Goal: Find specific page/section: Find specific page/section

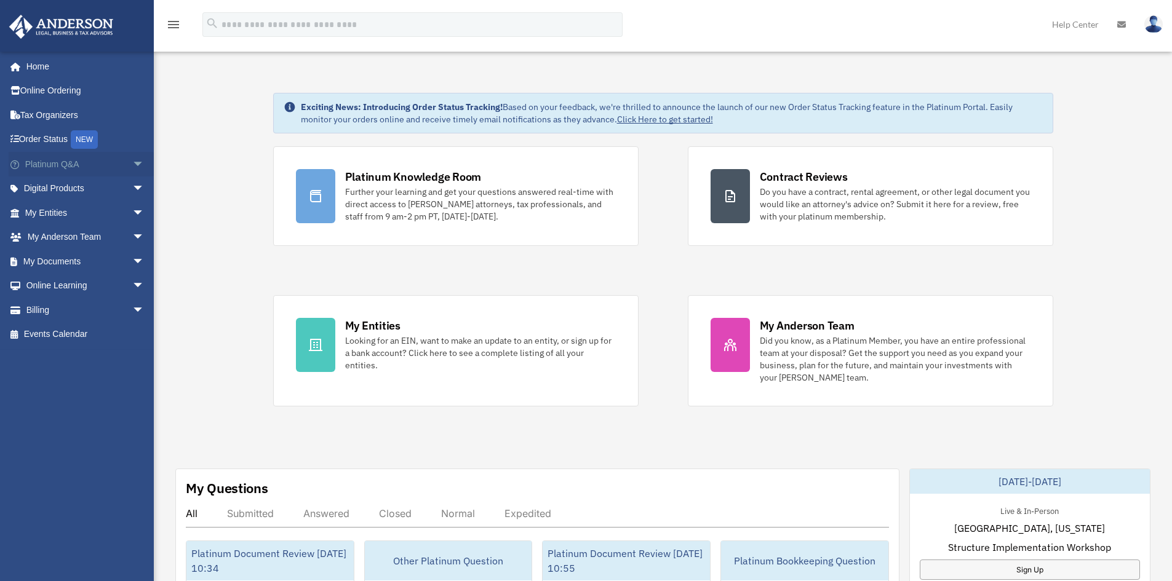
click at [105, 162] on link "Platinum Q&A arrow_drop_down" at bounding box center [86, 164] width 154 height 25
click at [132, 161] on span "arrow_drop_down" at bounding box center [144, 164] width 25 height 25
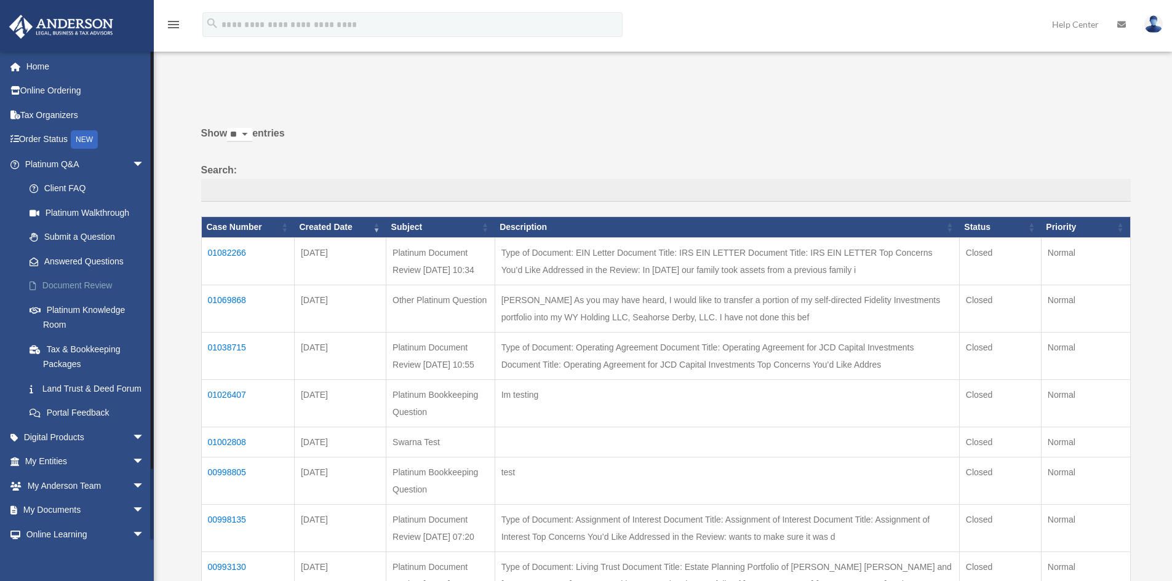
click at [81, 282] on link "Document Review" at bounding box center [90, 286] width 146 height 25
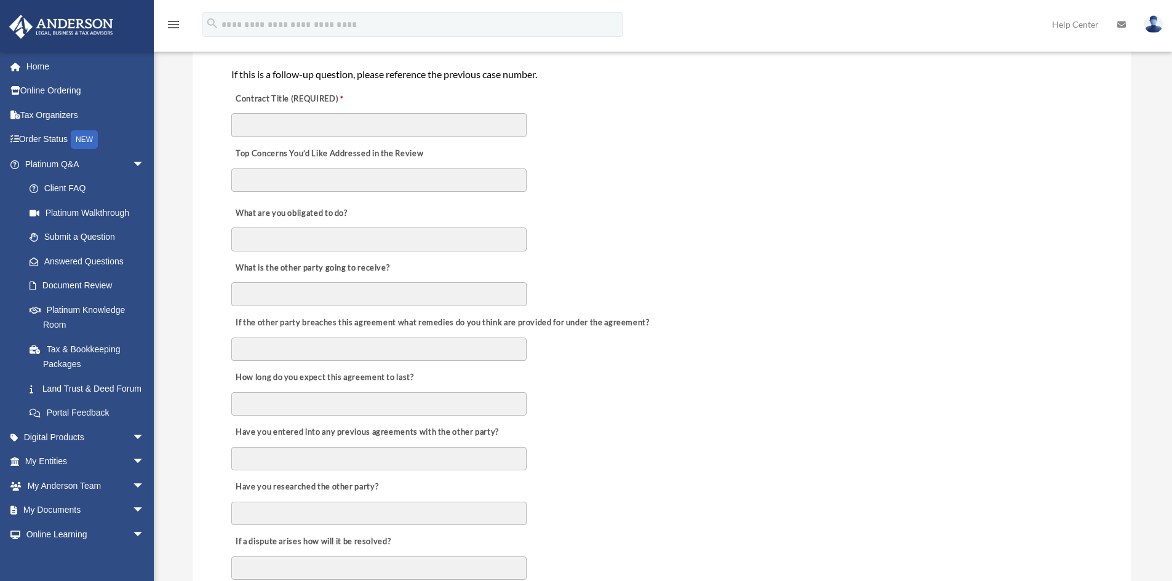
scroll to position [308, 0]
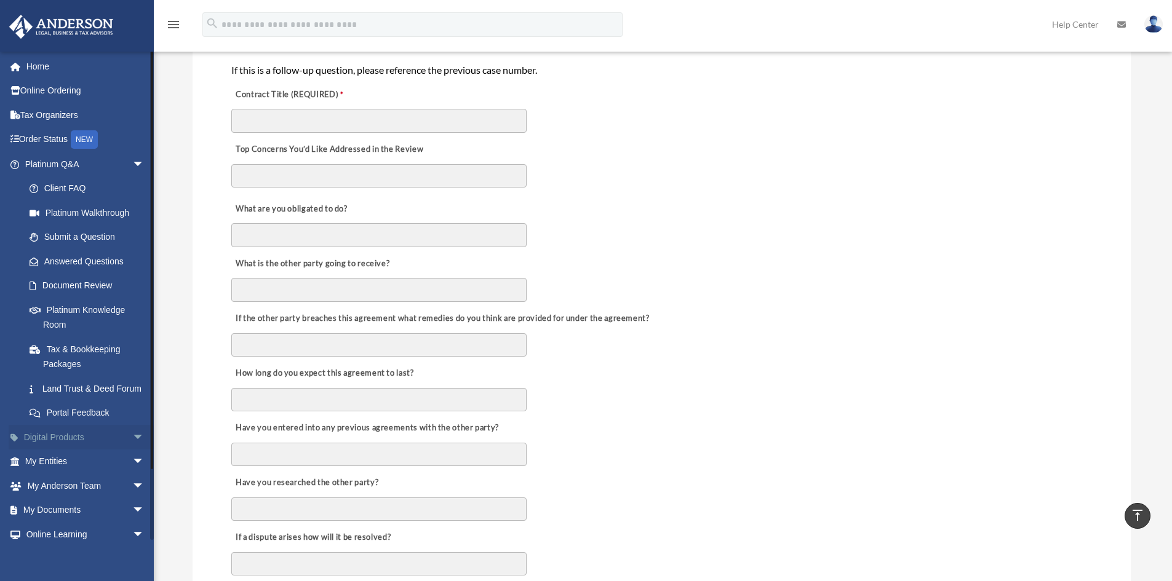
click at [132, 450] on span "arrow_drop_down" at bounding box center [144, 437] width 25 height 25
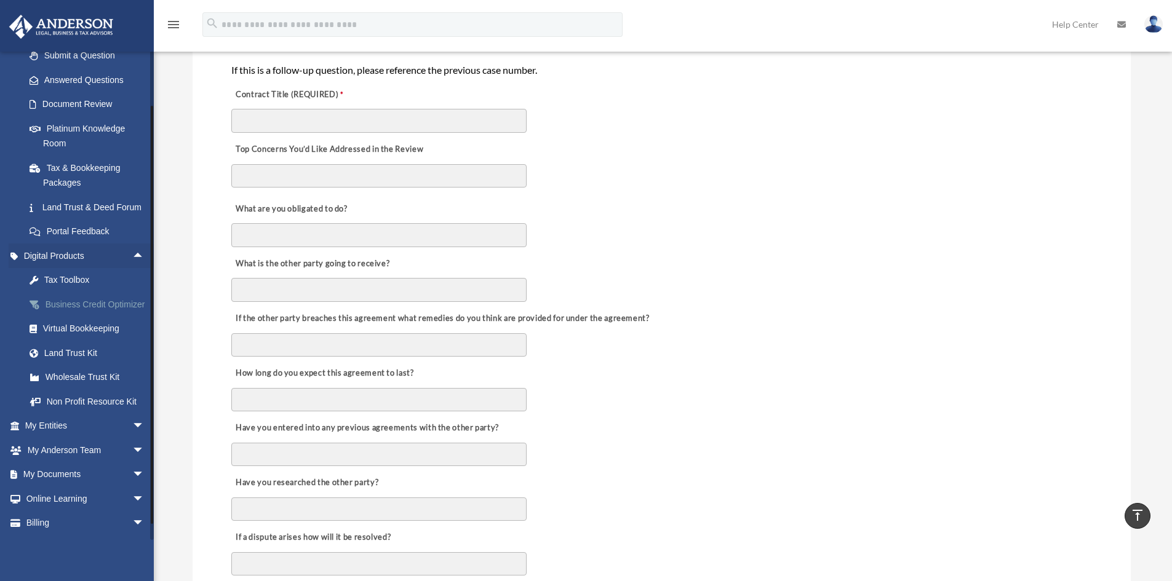
scroll to position [185, 0]
click at [68, 285] on div "Tax Toolbox" at bounding box center [95, 276] width 105 height 15
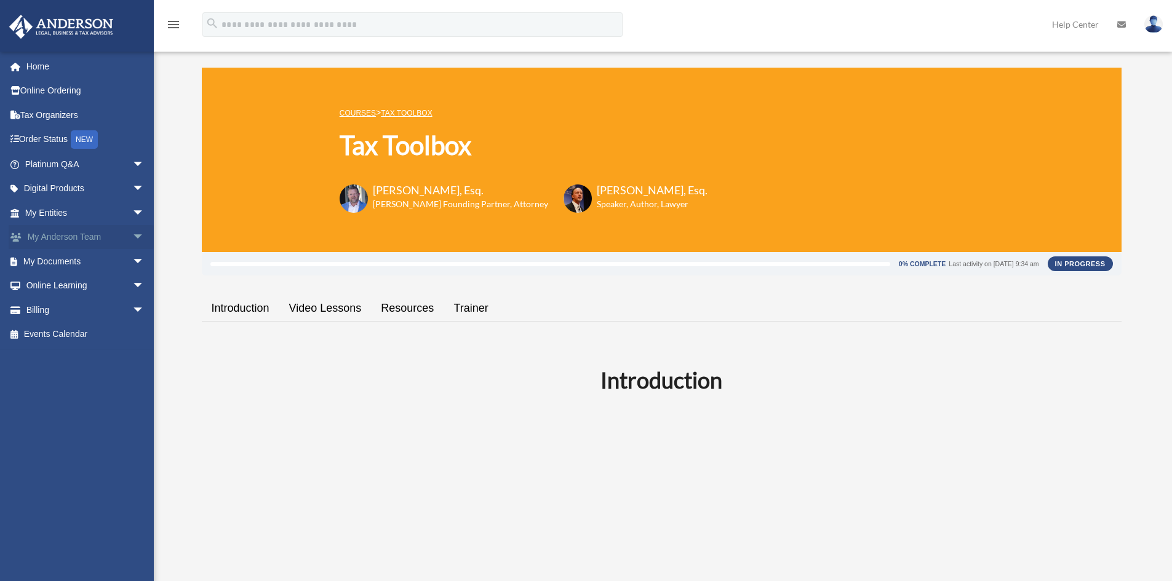
click at [132, 231] on span "arrow_drop_down" at bounding box center [144, 237] width 25 height 25
click at [132, 231] on span "arrow_drop_up" at bounding box center [144, 237] width 25 height 25
click at [132, 213] on span "arrow_drop_down" at bounding box center [144, 213] width 25 height 25
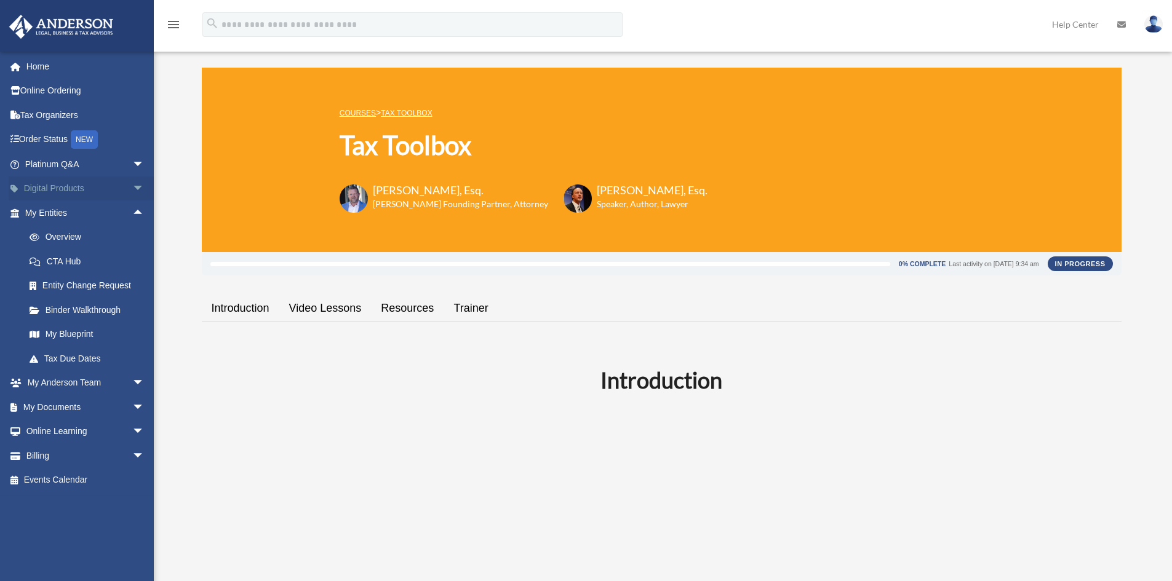
click at [132, 193] on span "arrow_drop_down" at bounding box center [144, 189] width 25 height 25
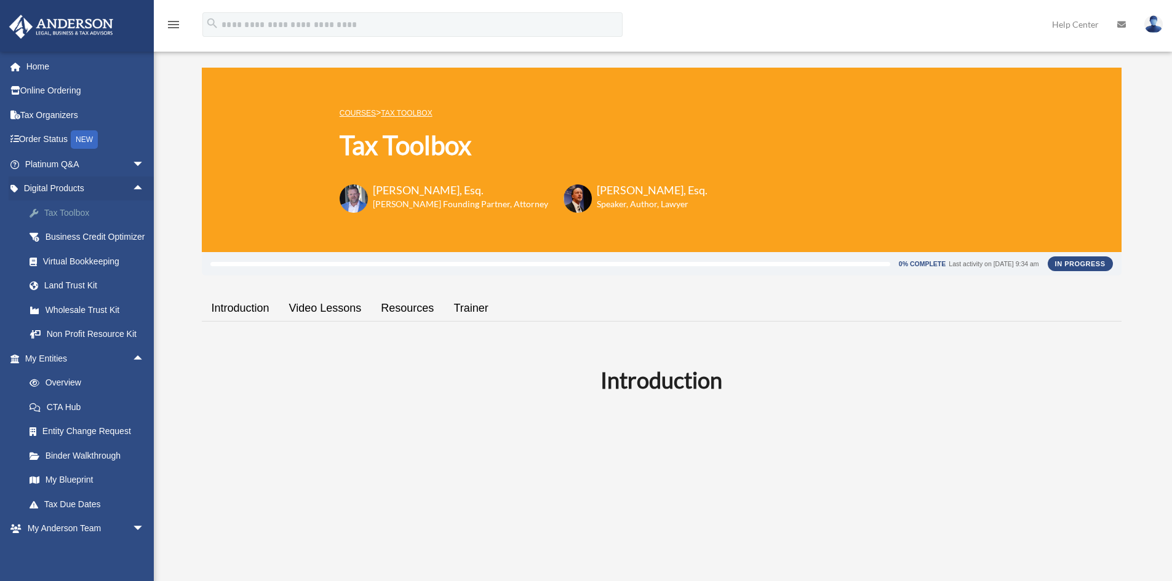
click at [64, 213] on div "Tax Toolbox" at bounding box center [95, 213] width 105 height 15
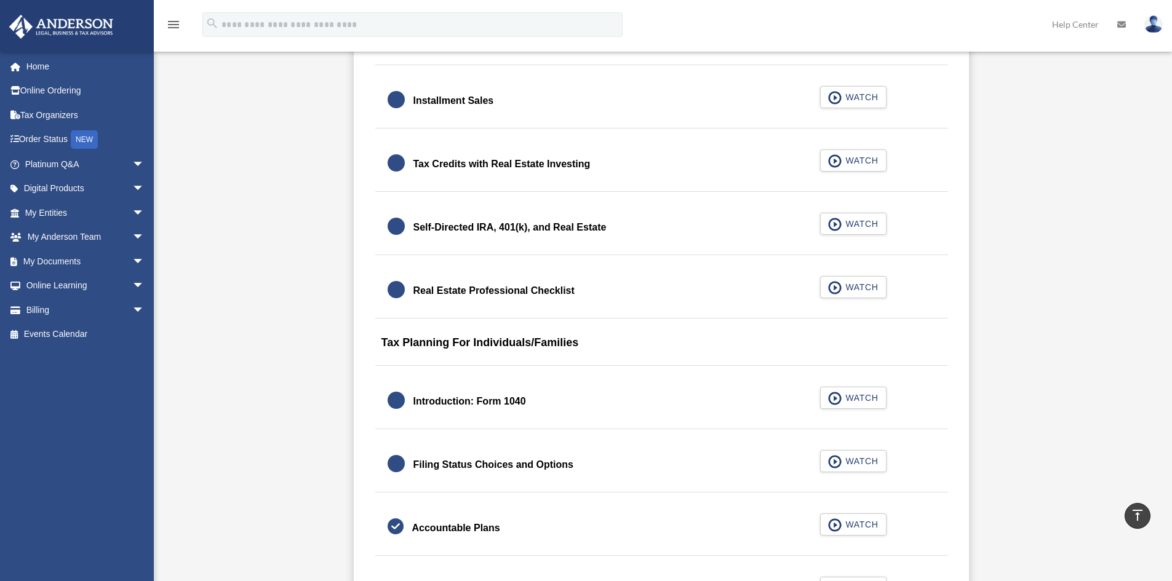
scroll to position [1538, 0]
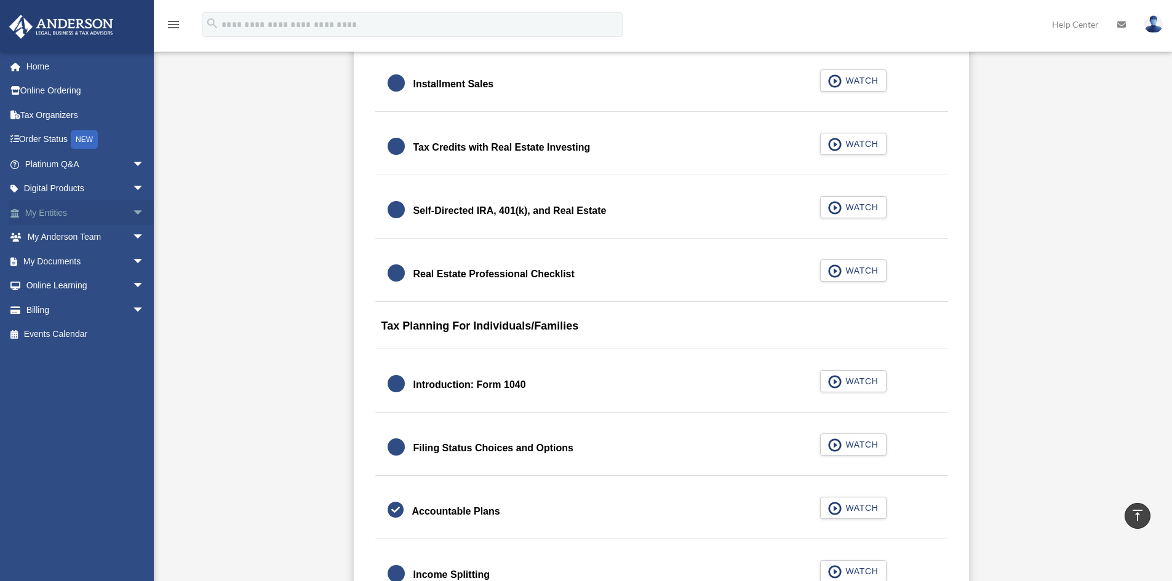
click at [132, 210] on span "arrow_drop_down" at bounding box center [144, 213] width 25 height 25
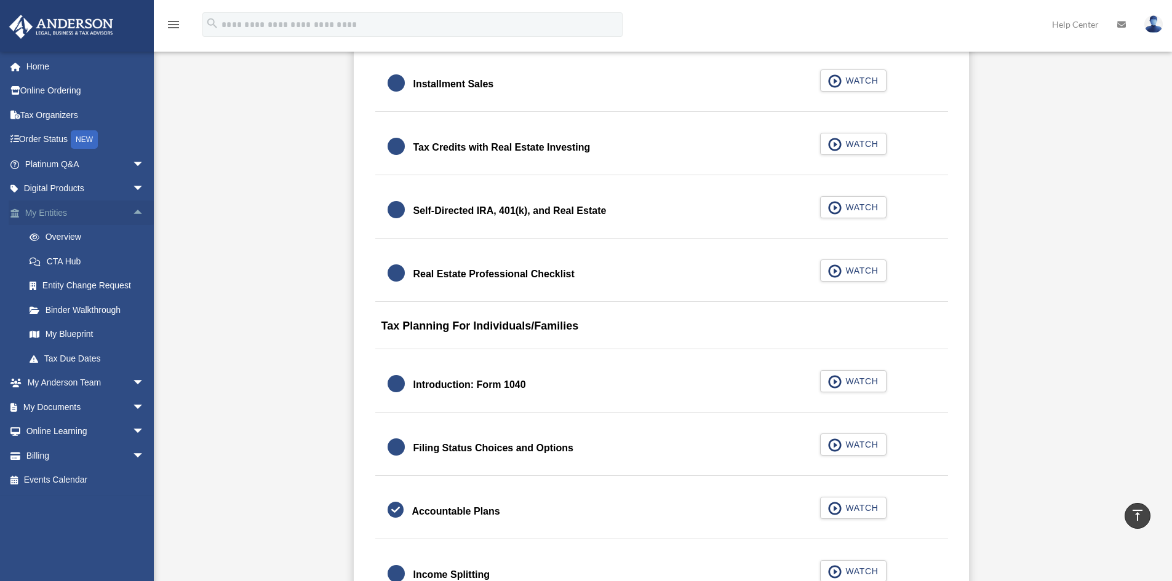
click at [132, 210] on span "arrow_drop_up" at bounding box center [144, 213] width 25 height 25
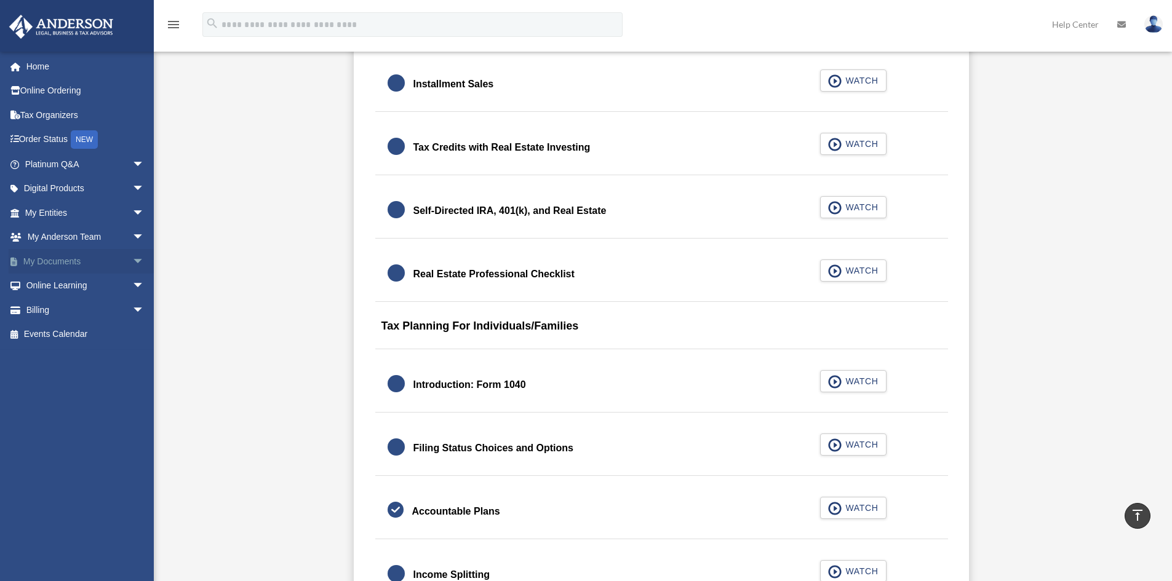
click at [132, 259] on span "arrow_drop_down" at bounding box center [144, 261] width 25 height 25
click at [47, 279] on link "Box" at bounding box center [90, 286] width 146 height 25
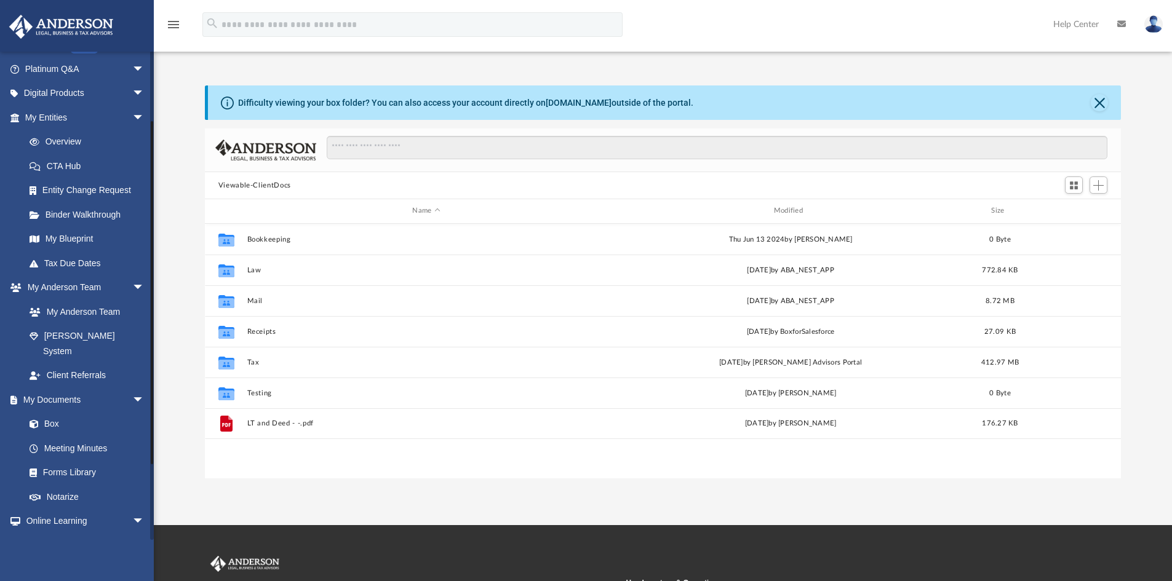
scroll to position [185, 0]
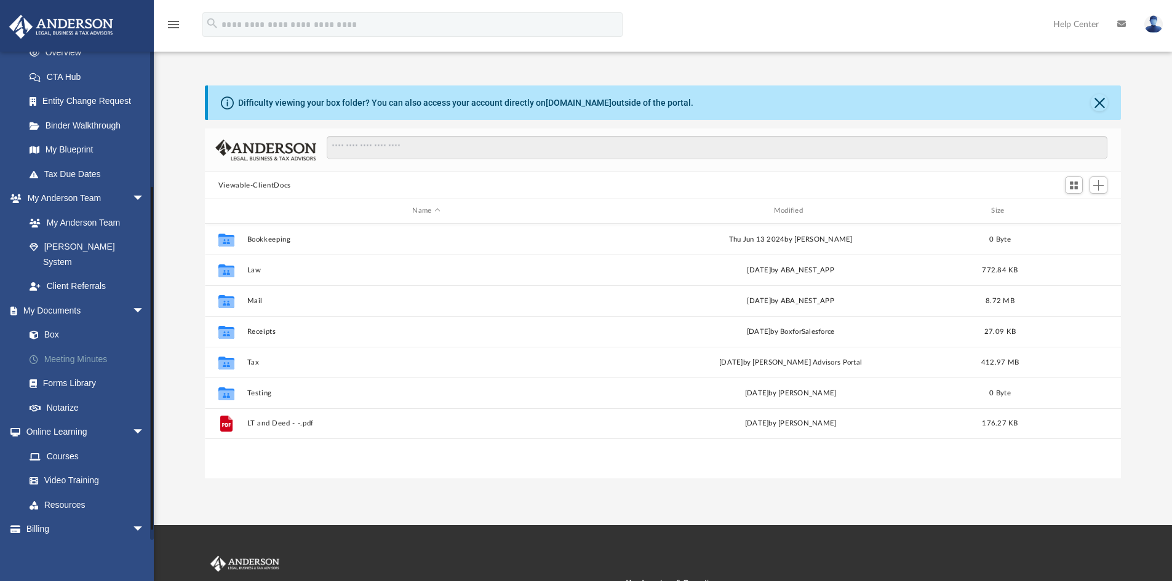
click at [90, 347] on link "Meeting Minutes" at bounding box center [90, 359] width 146 height 25
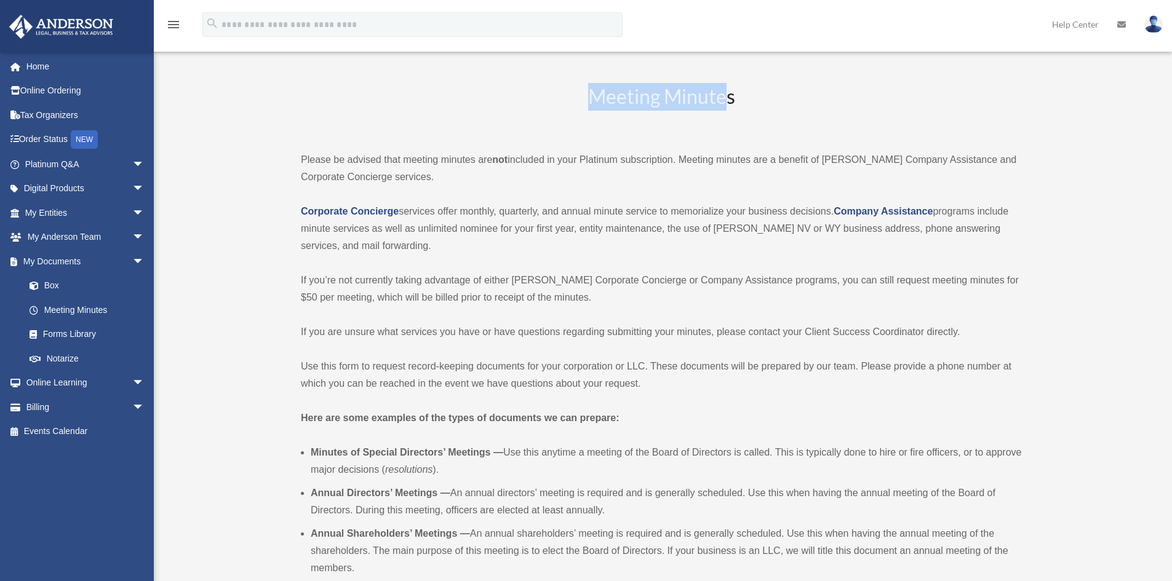
drag, startPoint x: 591, startPoint y: 94, endPoint x: 725, endPoint y: 96, distance: 134.1
click at [725, 96] on h2 "Meeting Minutes" at bounding box center [661, 108] width 721 height 51
click at [619, 118] on h2 "Meeting Minutes" at bounding box center [661, 108] width 721 height 51
